Goal: Task Accomplishment & Management: Use online tool/utility

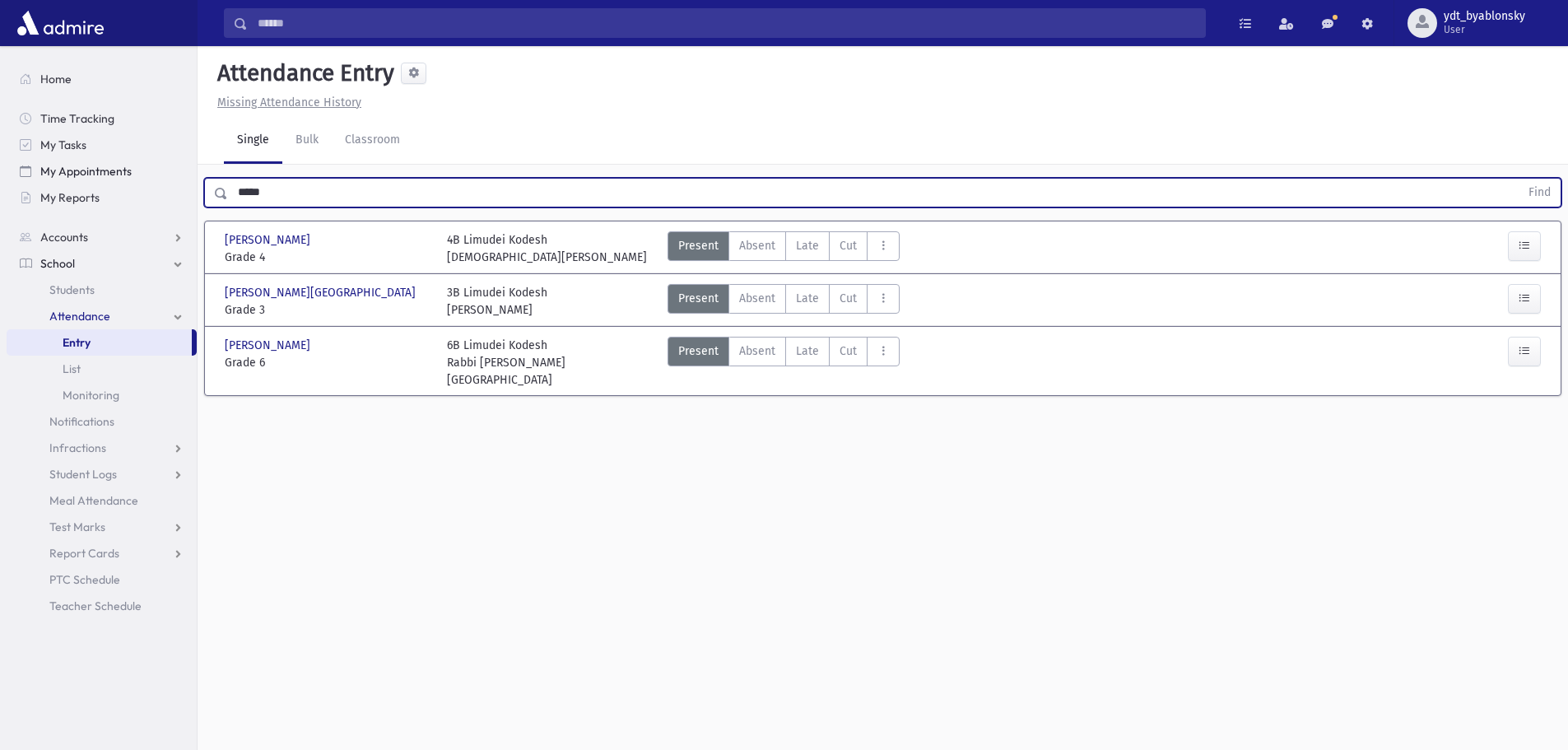
drag, startPoint x: 292, startPoint y: 193, endPoint x: 189, endPoint y: 181, distance: 103.7
click at [189, 181] on div "Search Results All Accounts" at bounding box center [784, 393] width 1568 height 787
type input "*****"
click at [1519, 178] on button "Find" at bounding box center [1540, 192] width 42 height 28
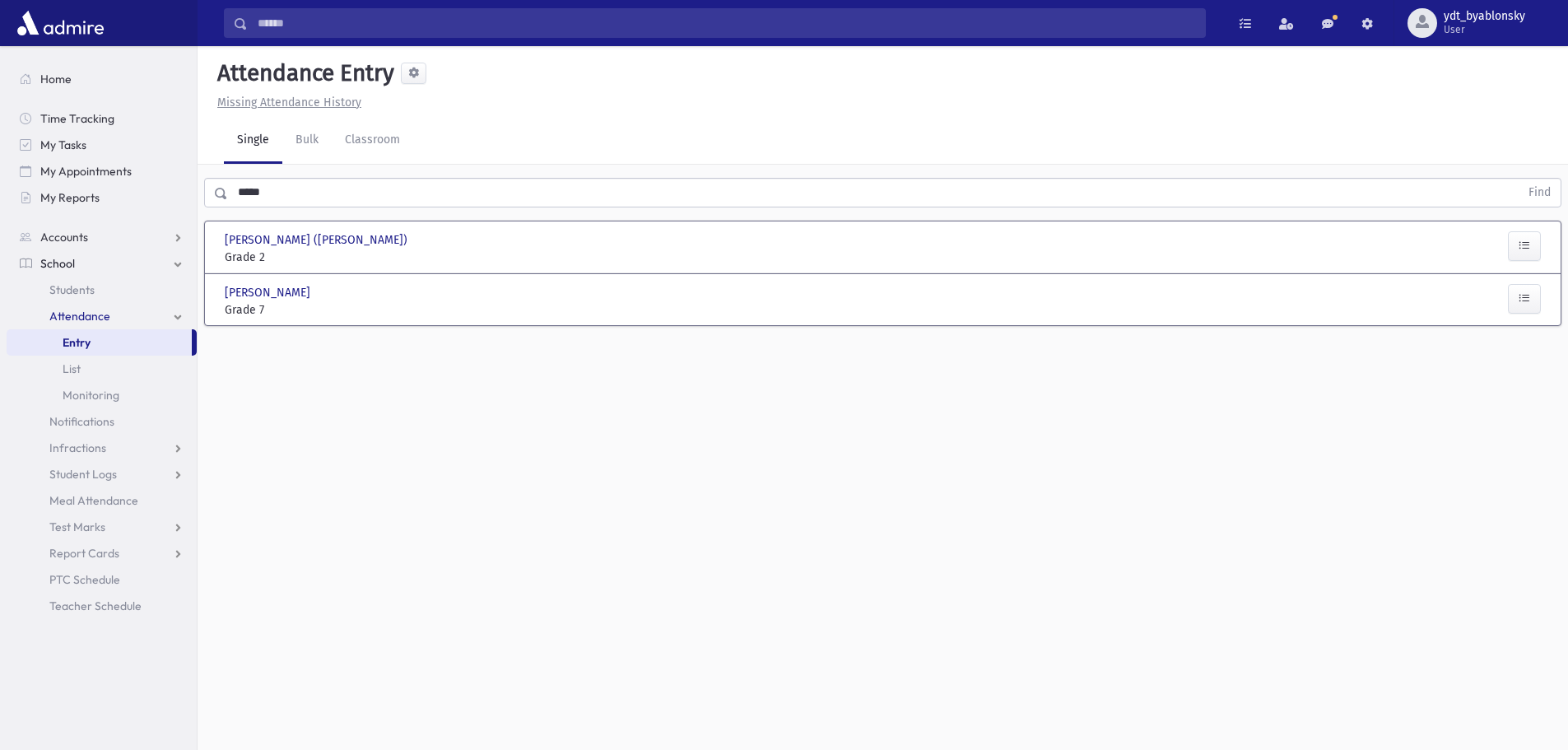
click at [354, 284] on div "[PERSON_NAME] [PERSON_NAME], [PERSON_NAME] Grade 7 Grade 7 Present P Absent A L…" at bounding box center [882, 299] width 1346 height 38
click at [310, 292] on span "[PERSON_NAME]" at bounding box center [269, 292] width 89 height 17
click at [292, 198] on input "text" at bounding box center [874, 192] width 1292 height 29
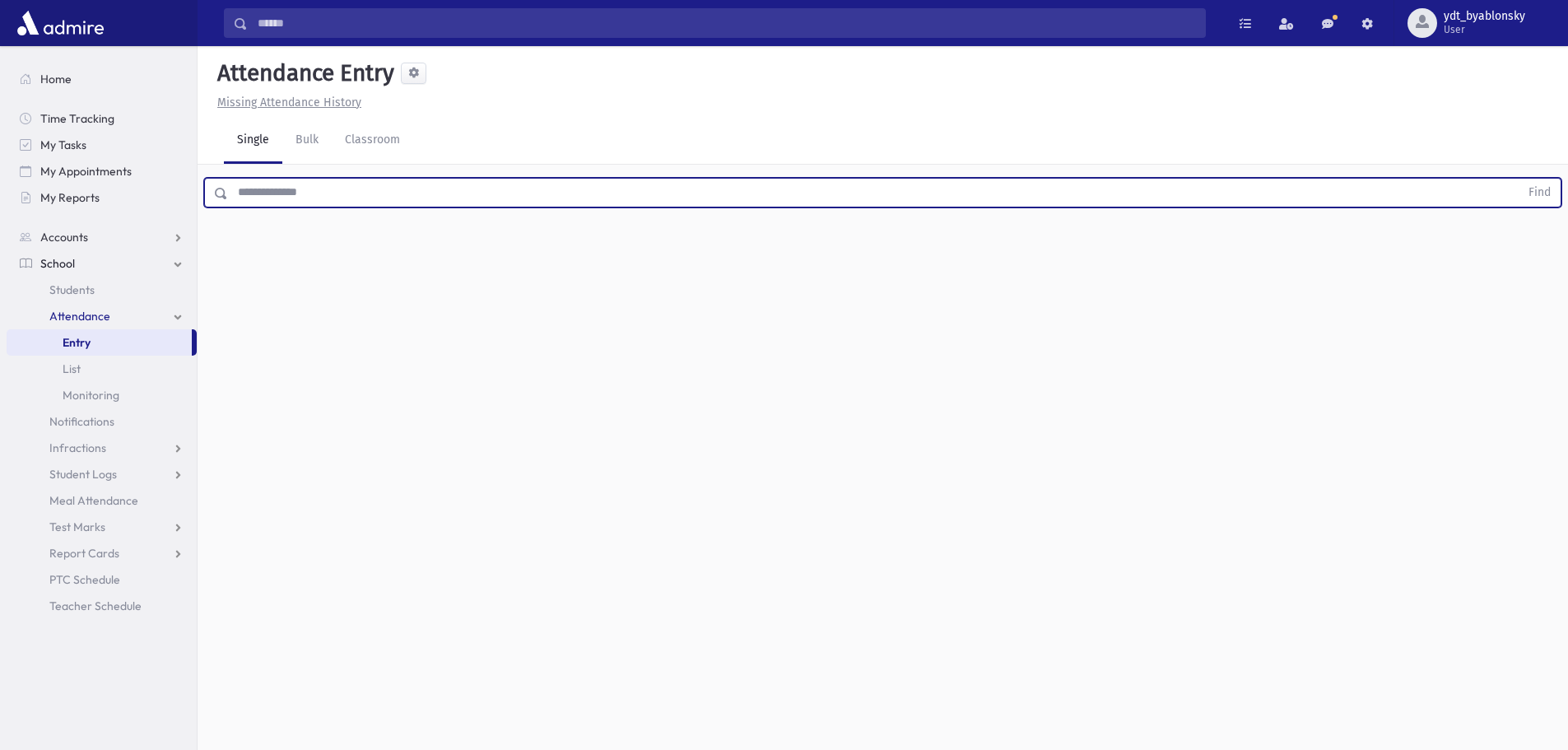
type input "*"
type input "*****"
click at [1519, 178] on button "Find" at bounding box center [1540, 192] width 42 height 28
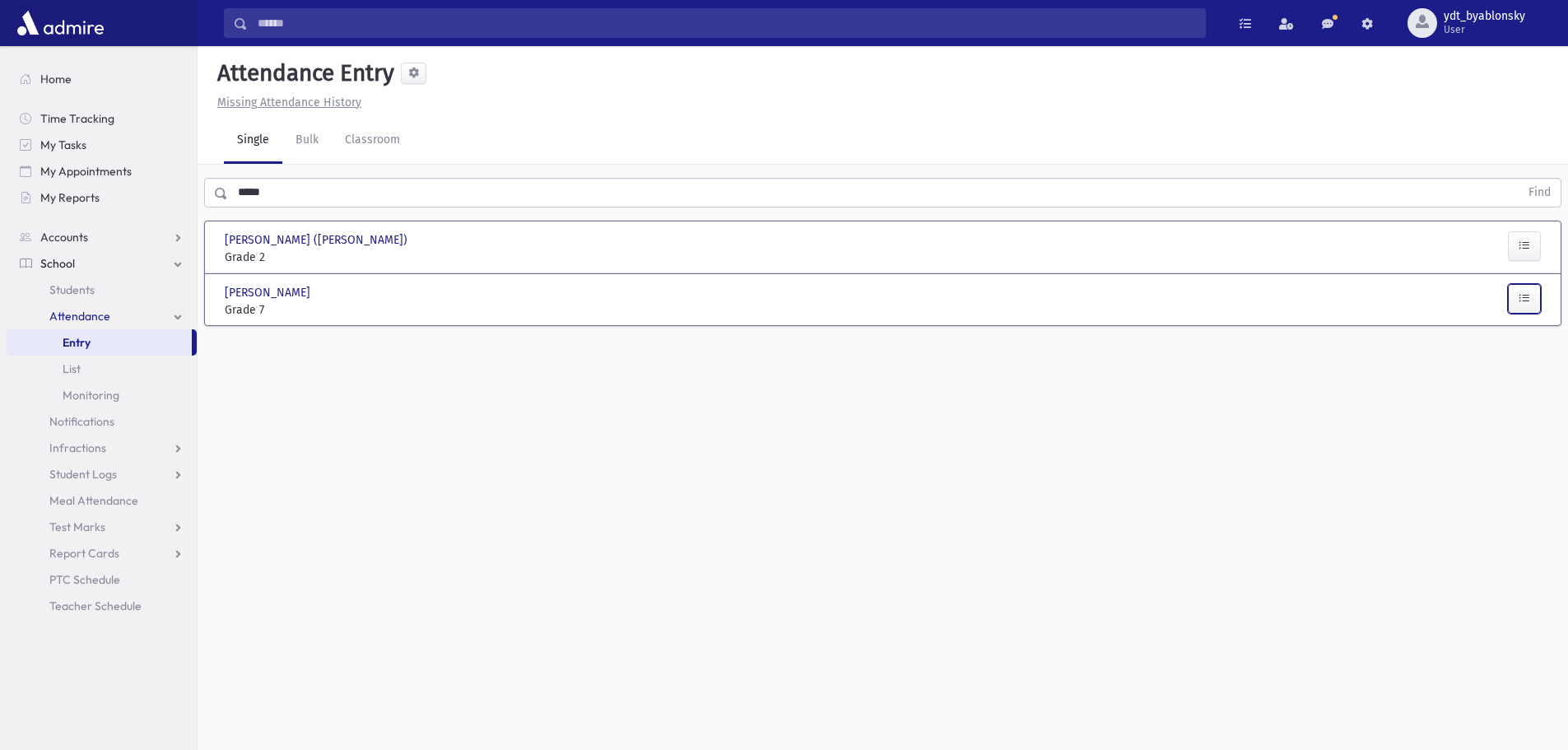
click at [1523, 297] on icon "button" at bounding box center [1524, 298] width 12 height 14
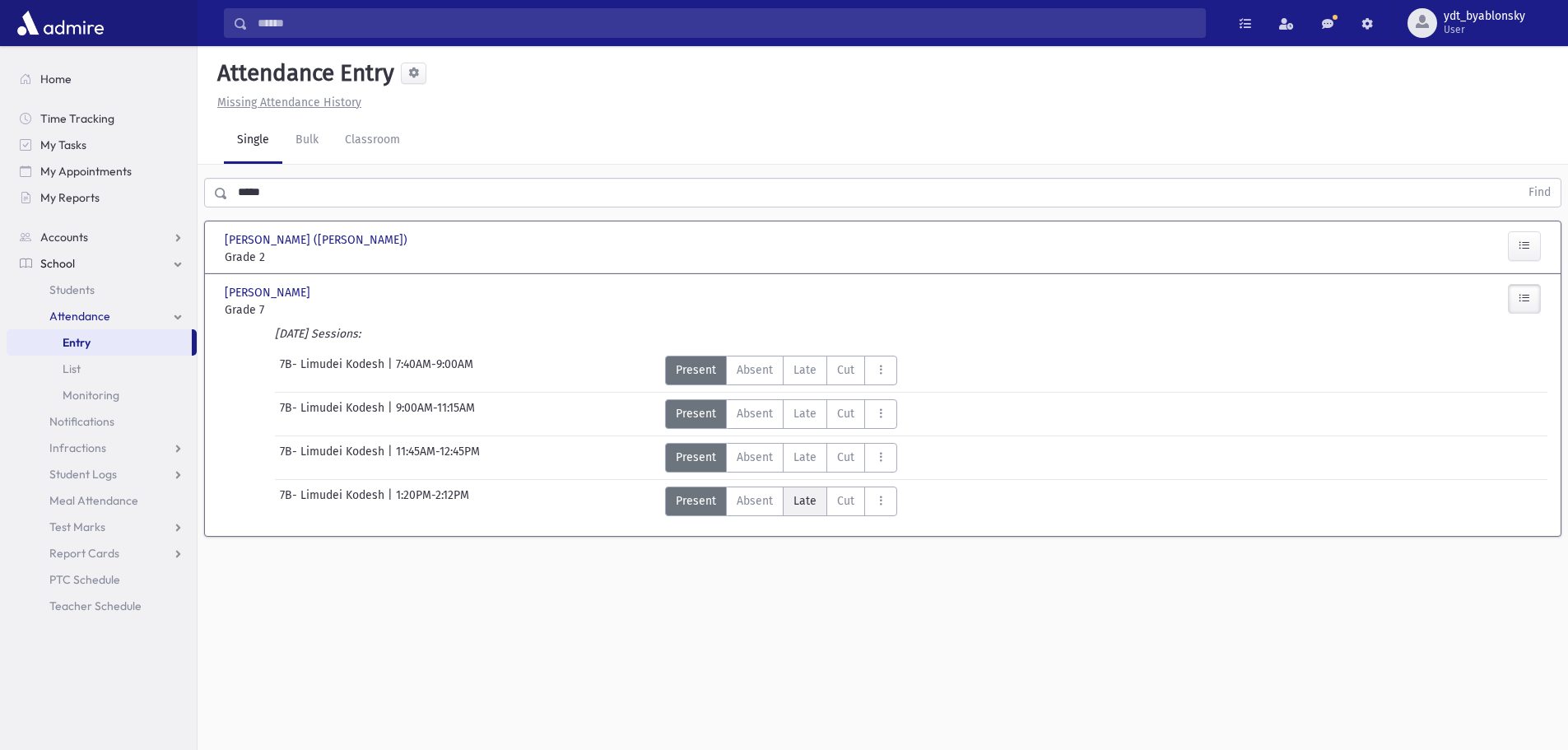
click at [811, 502] on span "Late" at bounding box center [804, 500] width 23 height 17
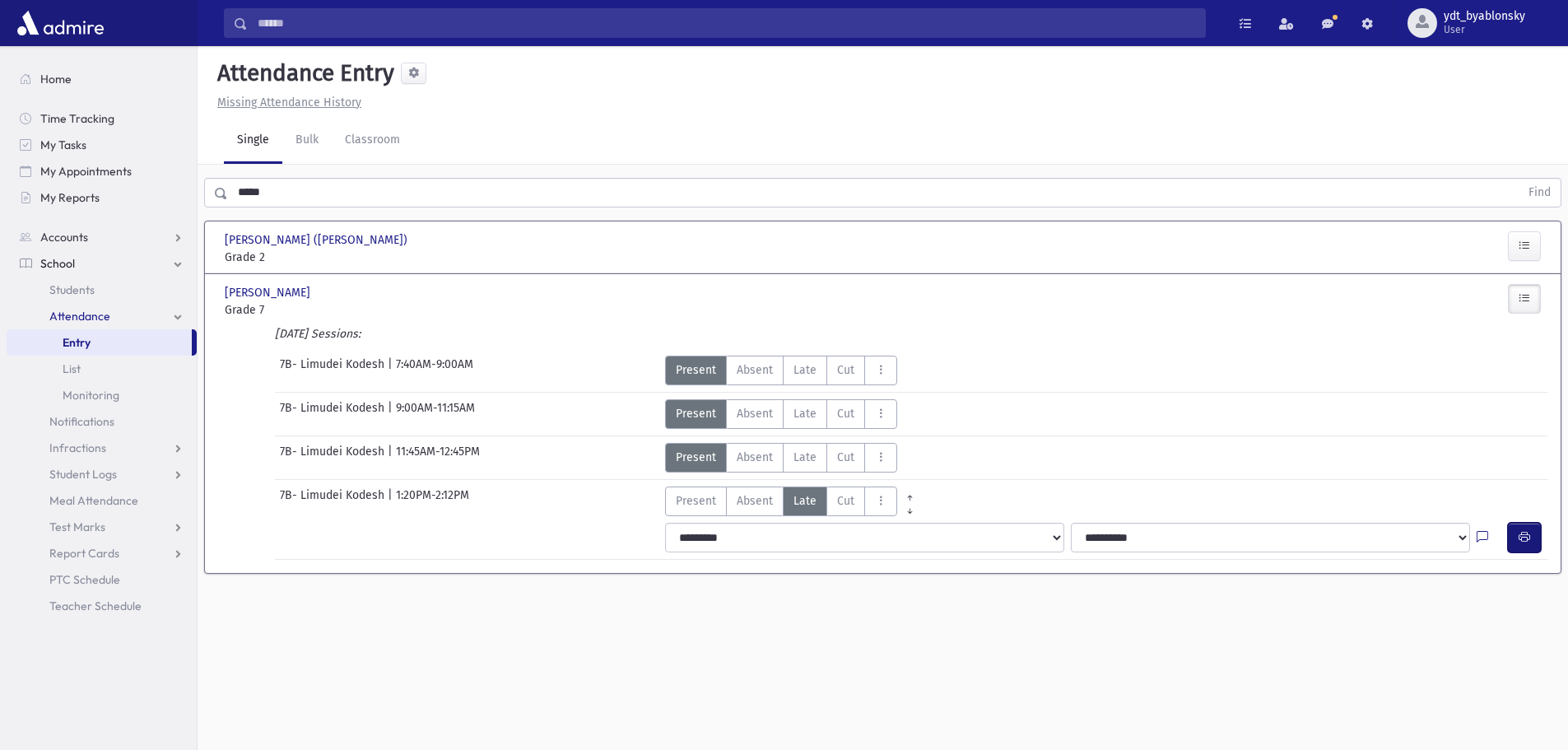
click at [1519, 536] on icon "button" at bounding box center [1524, 537] width 12 height 14
